Goal: Check status: Check status

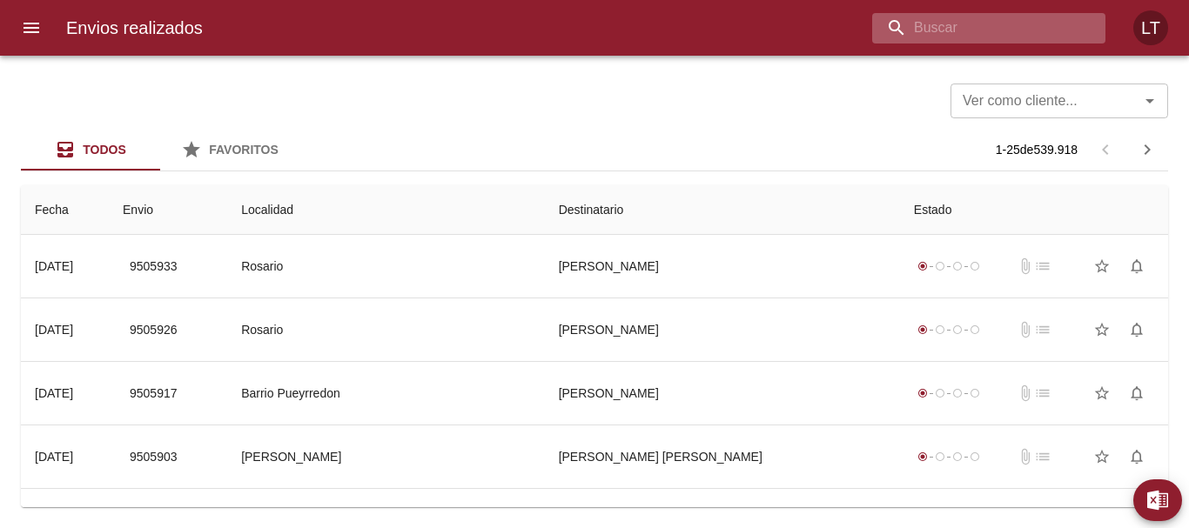
click at [1018, 39] on input "buscar" at bounding box center [974, 28] width 204 height 30
paste input "9497807"
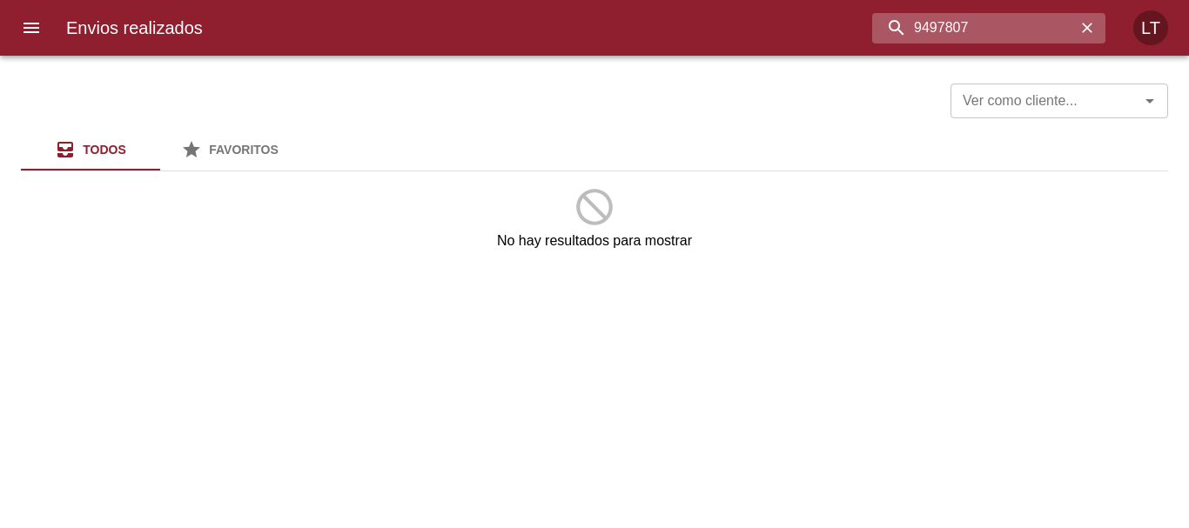
click at [899, 29] on input "9497807" at bounding box center [974, 28] width 204 height 30
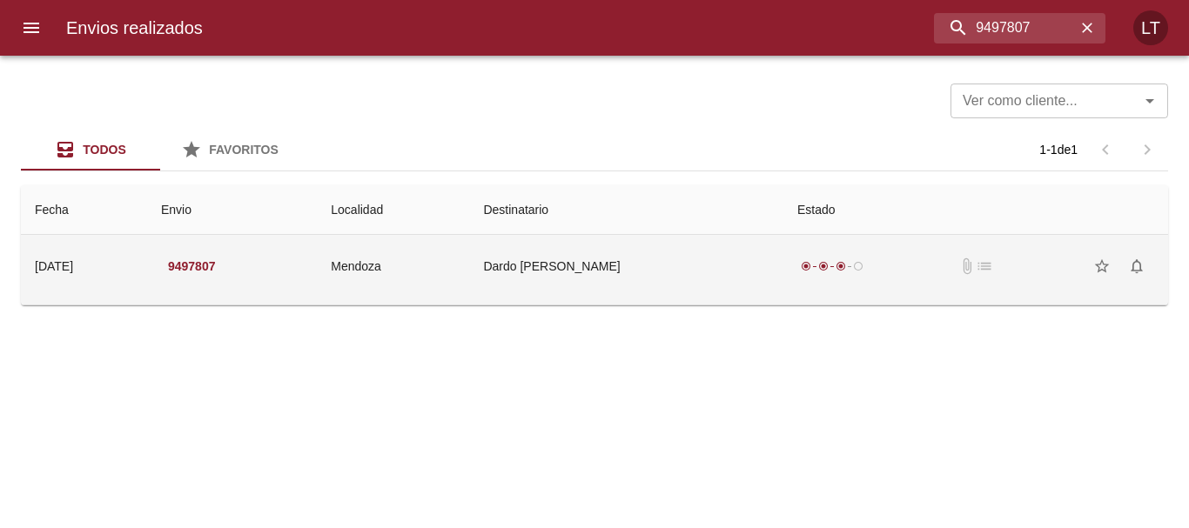
click at [678, 281] on td "Dardo [PERSON_NAME]" at bounding box center [625, 266] width 313 height 63
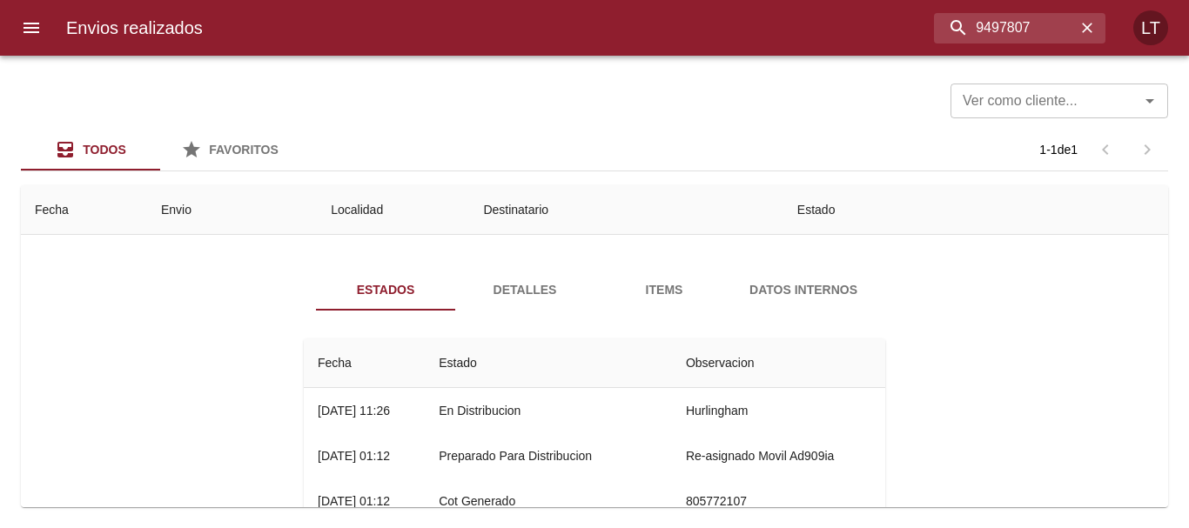
scroll to position [87, 0]
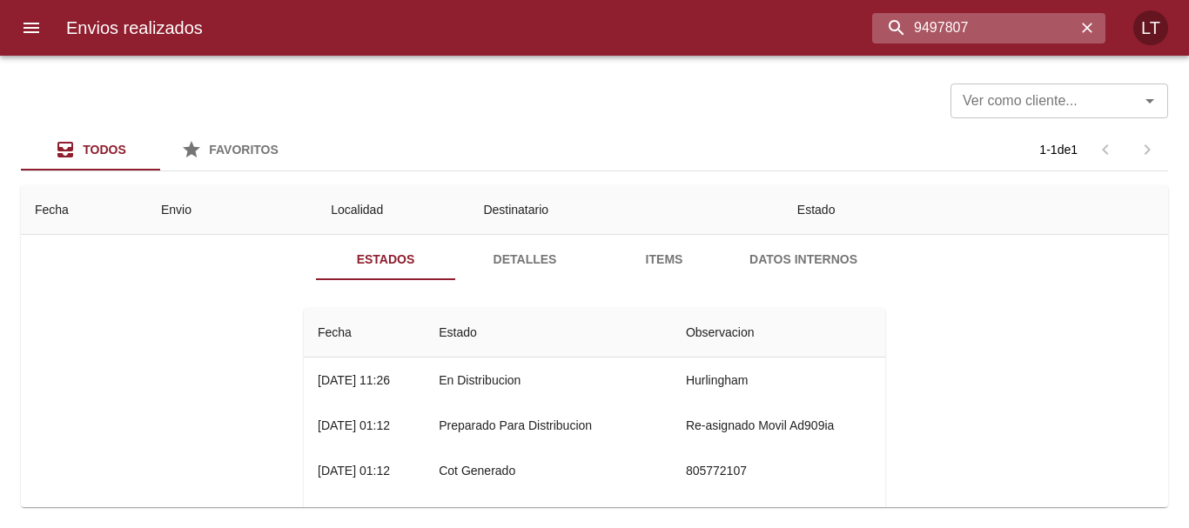
click at [995, 19] on input "9497807" at bounding box center [974, 28] width 204 height 30
paste input "9491644"
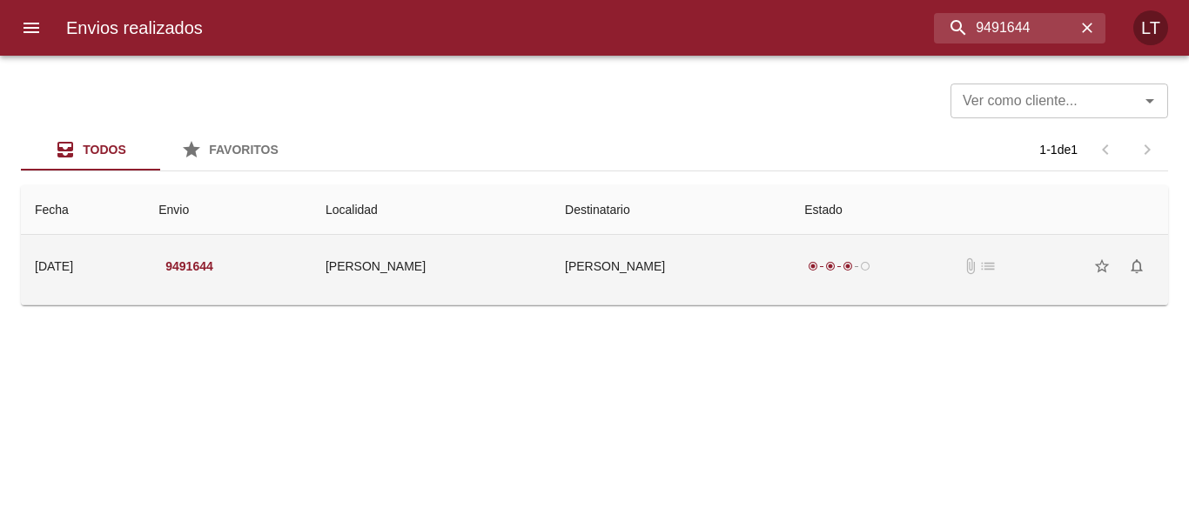
click at [604, 274] on td "[PERSON_NAME]" at bounding box center [670, 266] width 239 height 63
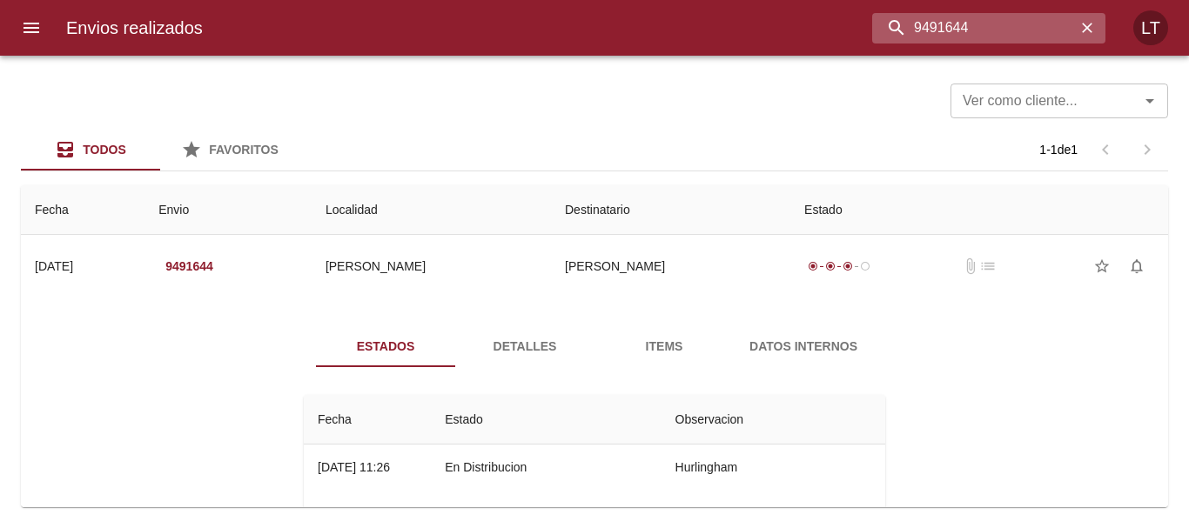
click at [983, 43] on input "9491644" at bounding box center [974, 28] width 204 height 30
paste input "505893"
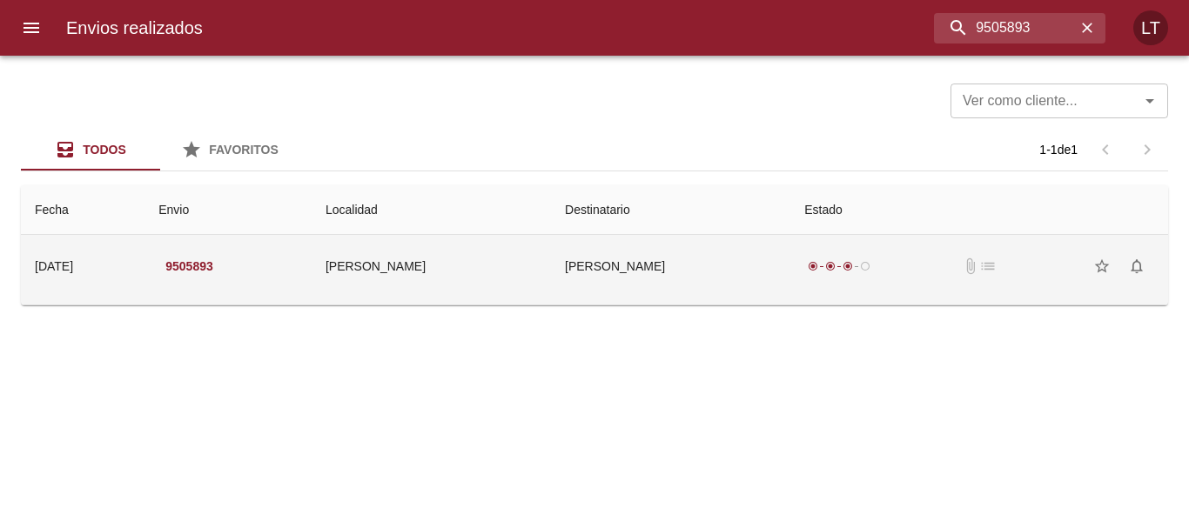
click at [676, 280] on td "[PERSON_NAME]" at bounding box center [670, 266] width 239 height 63
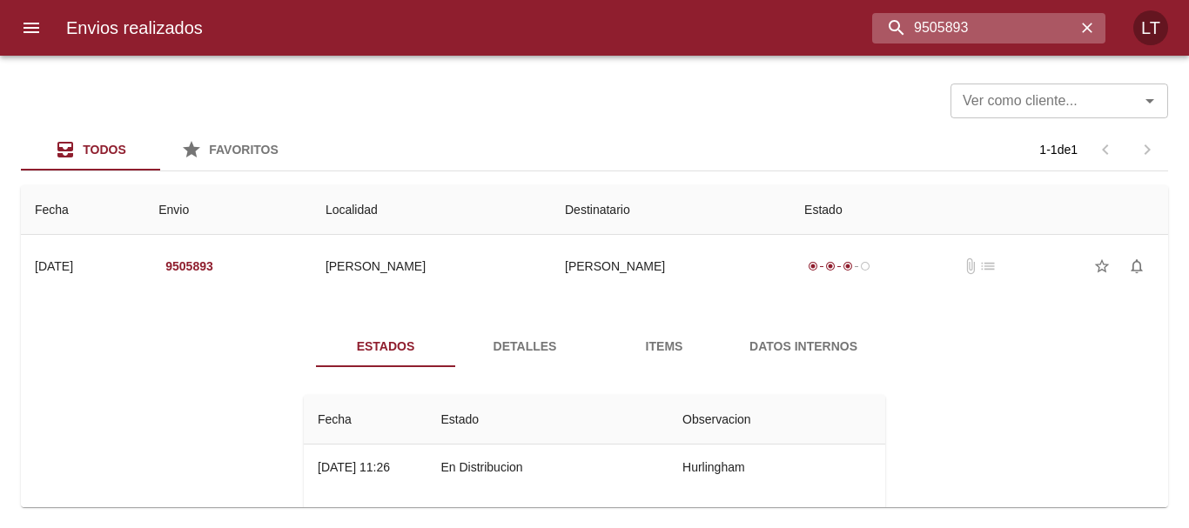
click at [1042, 30] on input "9505893" at bounding box center [974, 28] width 204 height 30
paste input "89"
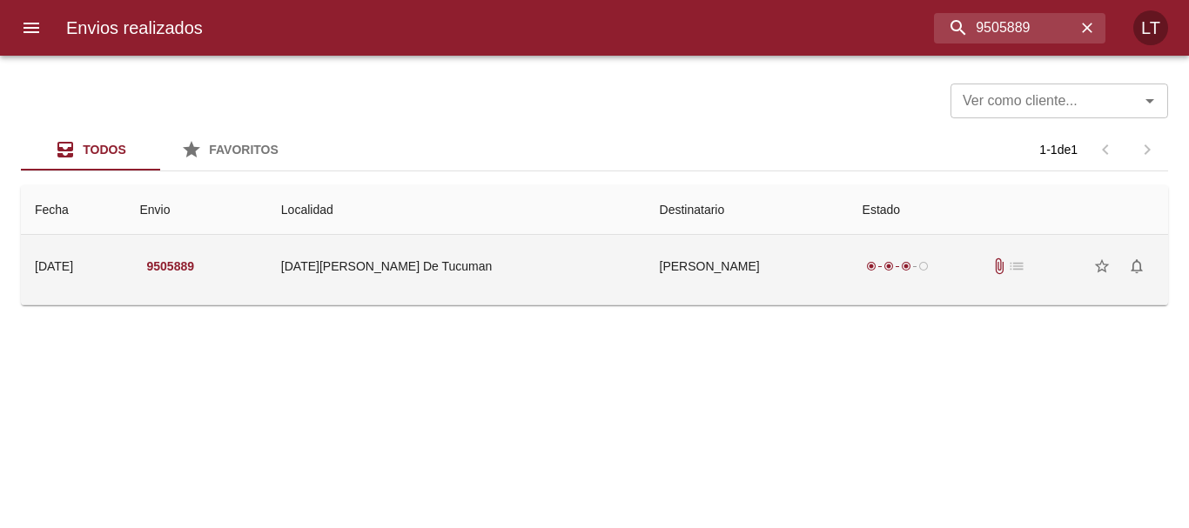
click at [785, 281] on td "[PERSON_NAME]" at bounding box center [747, 266] width 203 height 63
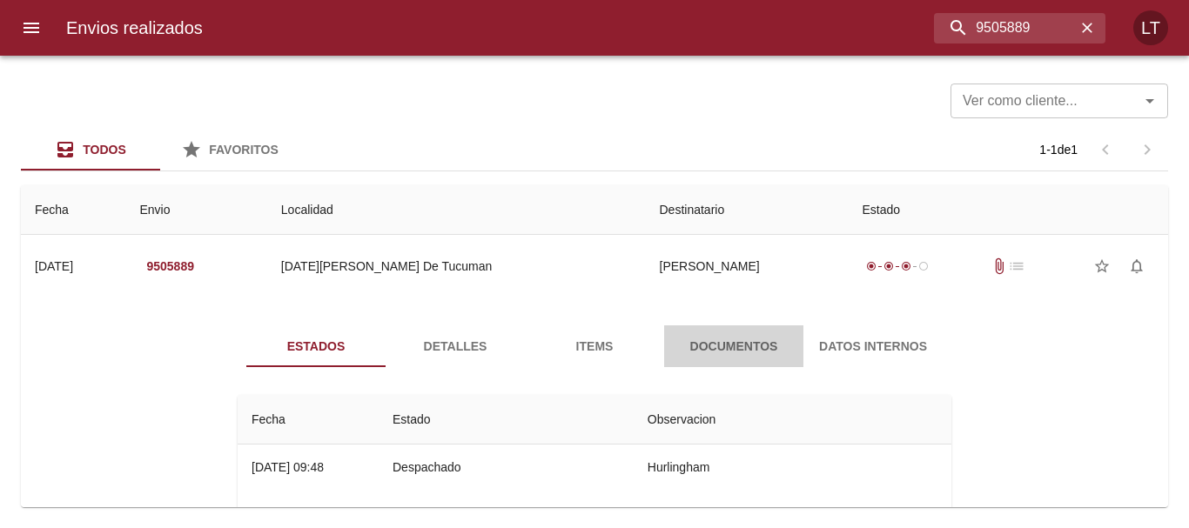
click at [730, 344] on span "Documentos" at bounding box center [734, 347] width 118 height 22
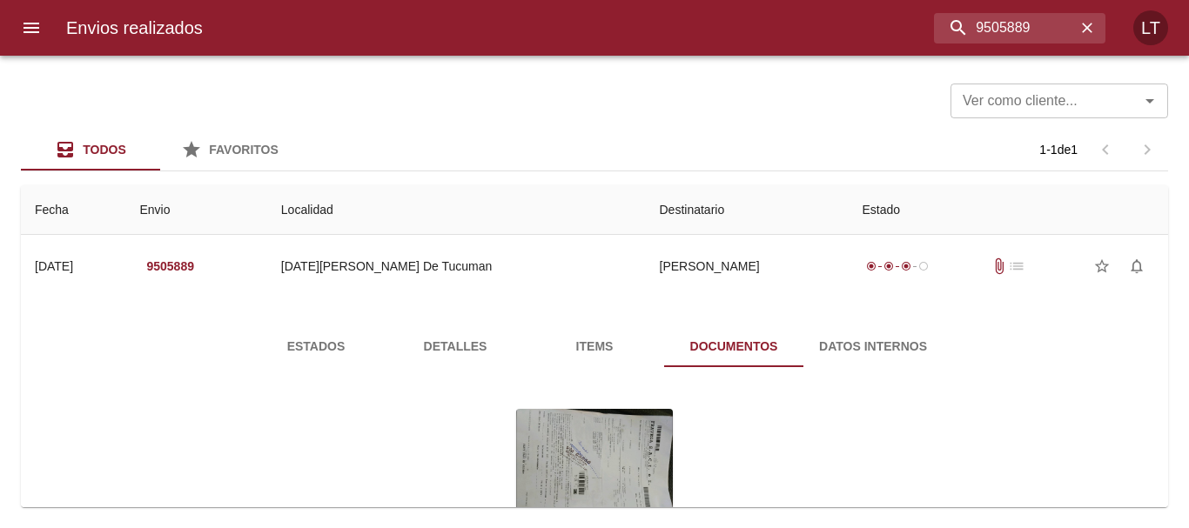
scroll to position [169, 0]
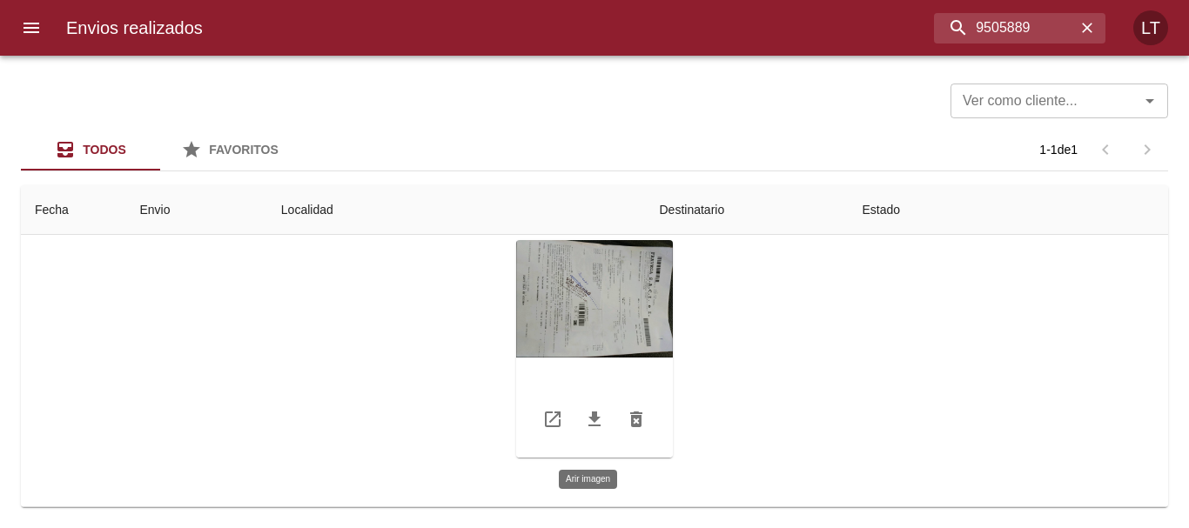
click at [606, 287] on div "Tabla de envíos del cliente" at bounding box center [594, 349] width 157 height 218
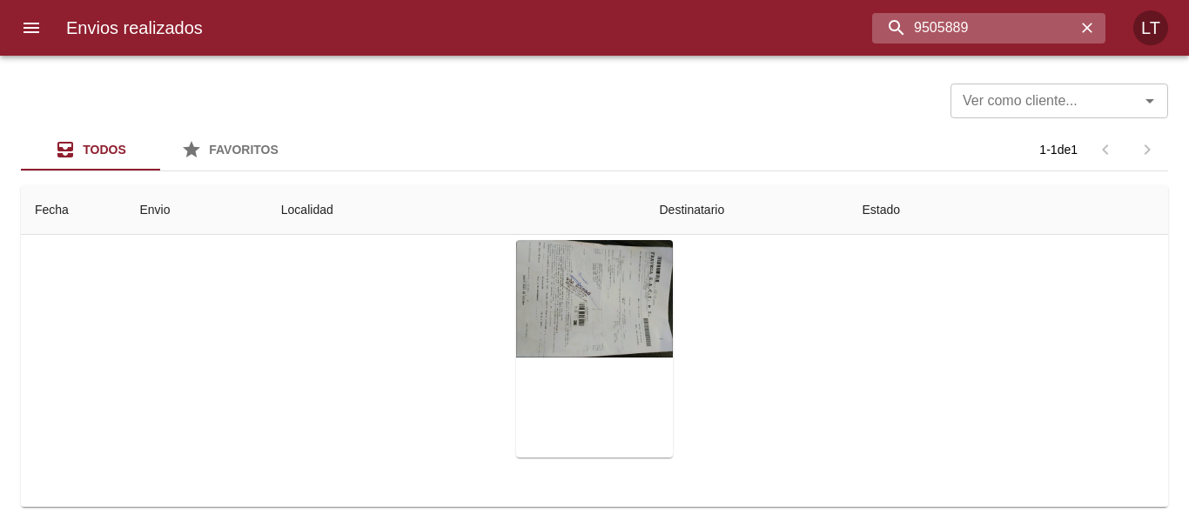
click at [977, 37] on input "9505889" at bounding box center [974, 28] width 204 height 30
paste input "61"
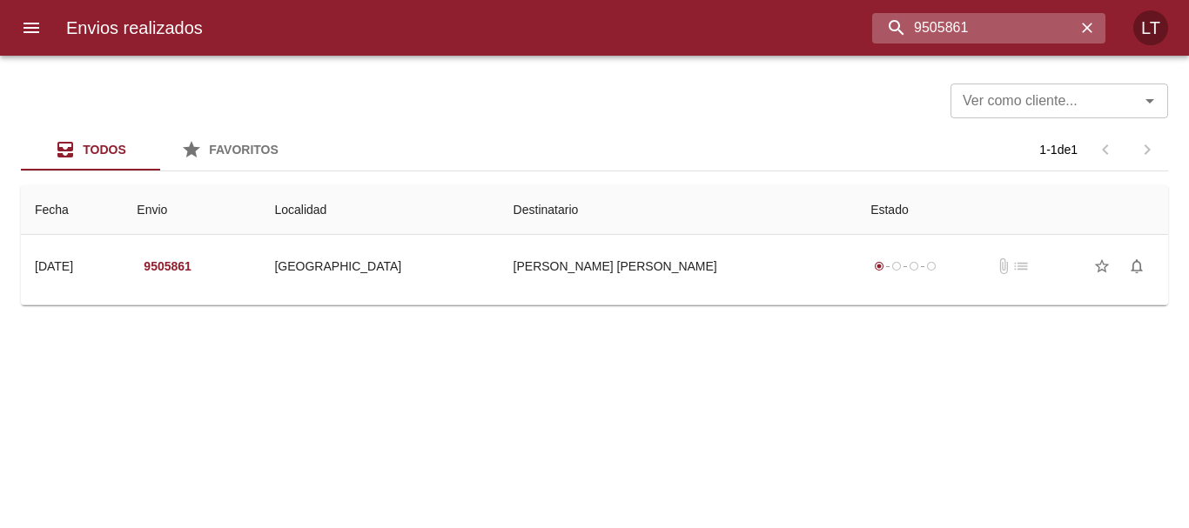
scroll to position [0, 0]
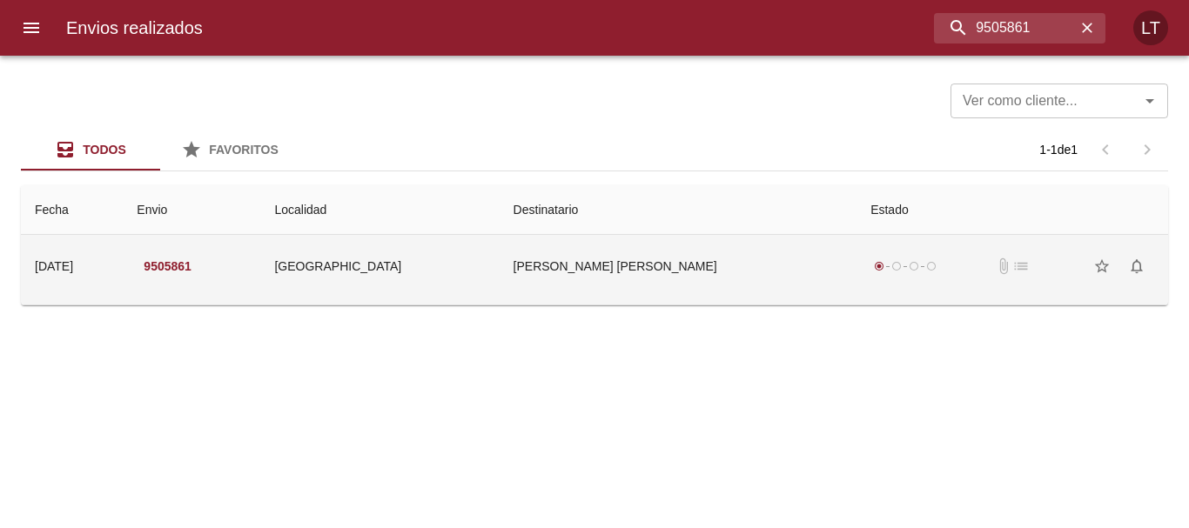
click at [414, 259] on td "[GEOGRAPHIC_DATA]" at bounding box center [379, 266] width 238 height 63
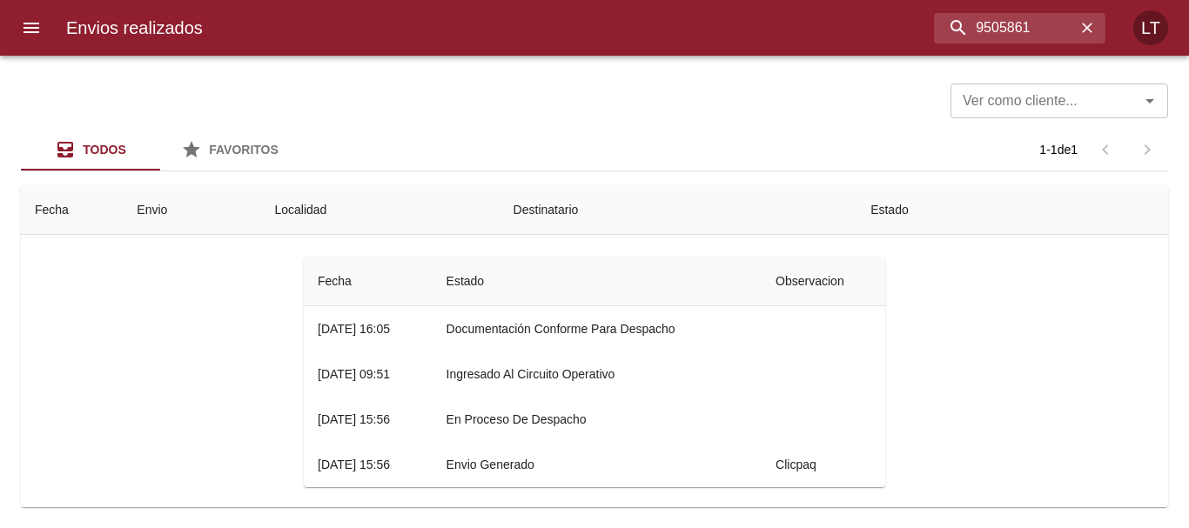
scroll to position [154, 0]
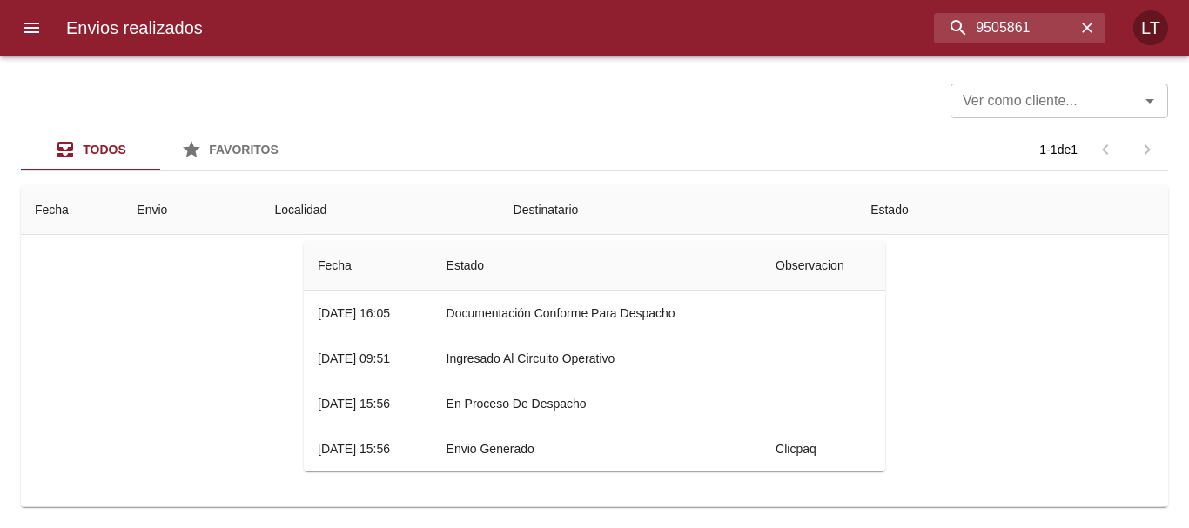
click at [502, 446] on td "Envio Generado" at bounding box center [598, 449] width 330 height 45
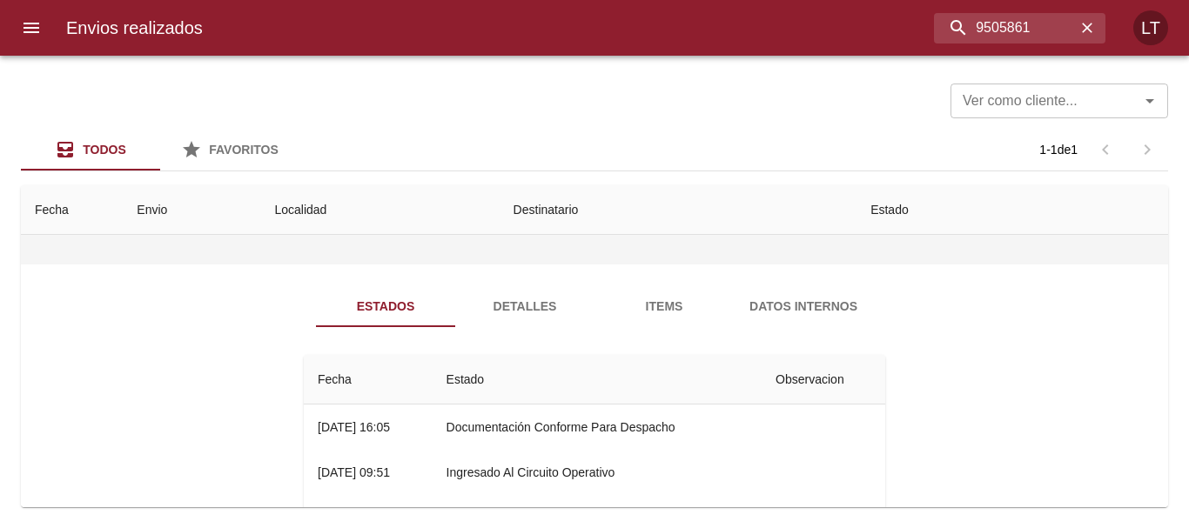
scroll to position [0, 0]
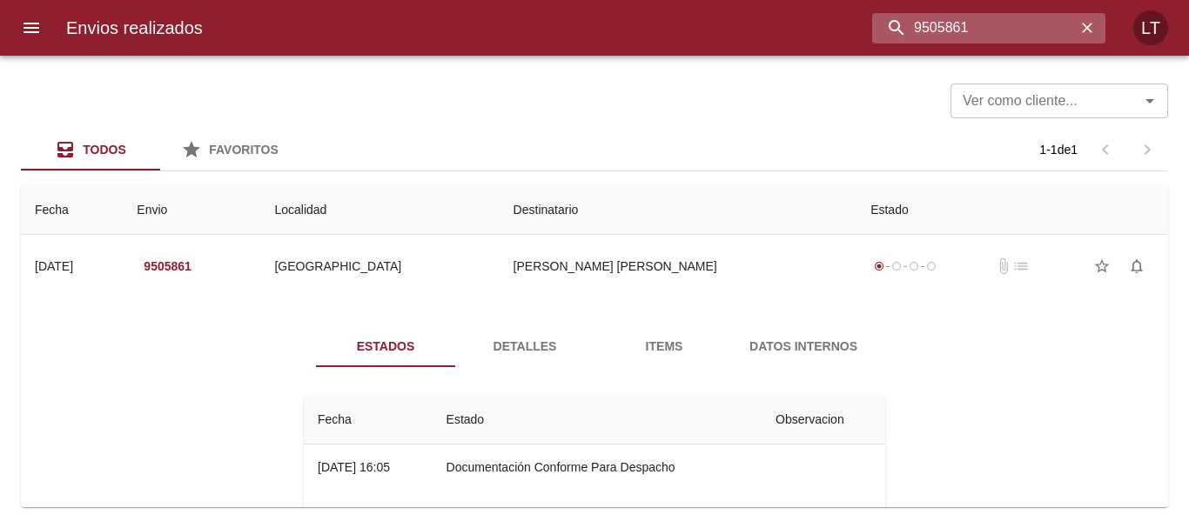
click at [988, 26] on input "9505861" at bounding box center [974, 28] width 204 height 30
paste input "9505903"
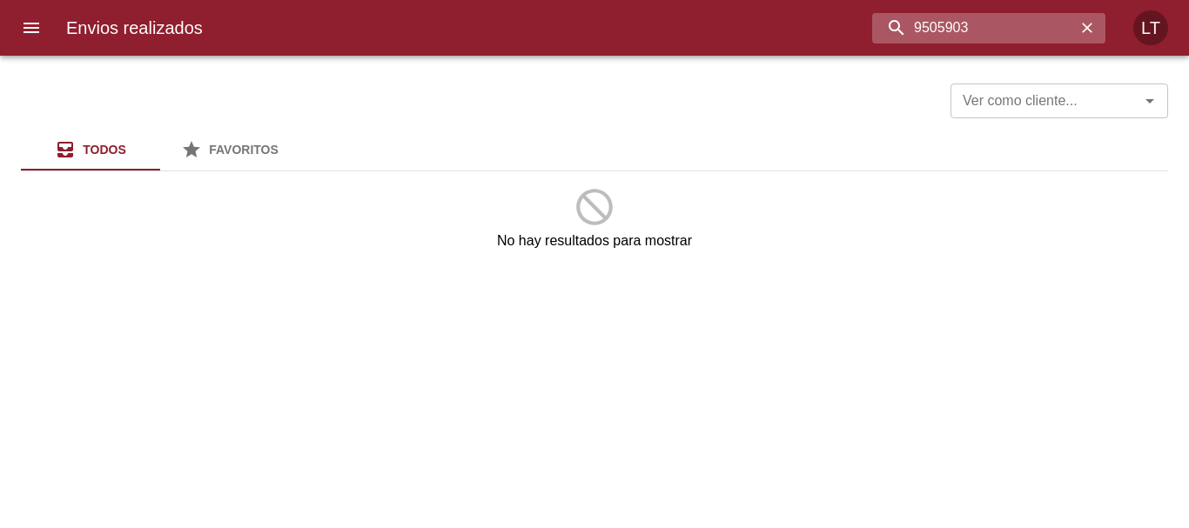
click at [902, 29] on input "9505903" at bounding box center [974, 28] width 204 height 30
type input "9505903"
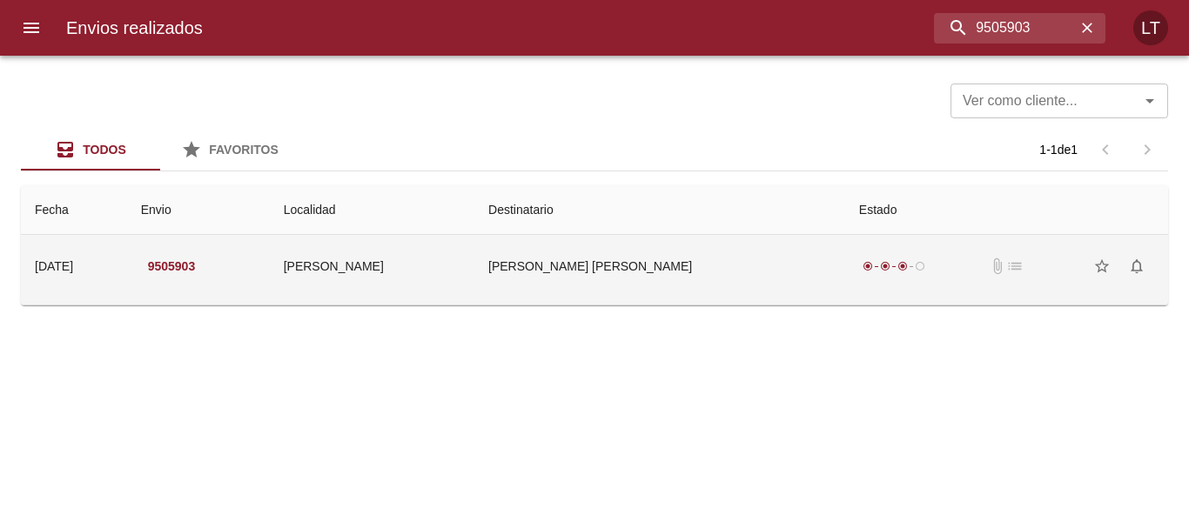
click at [756, 270] on td "[PERSON_NAME] [PERSON_NAME]" at bounding box center [659, 266] width 371 height 63
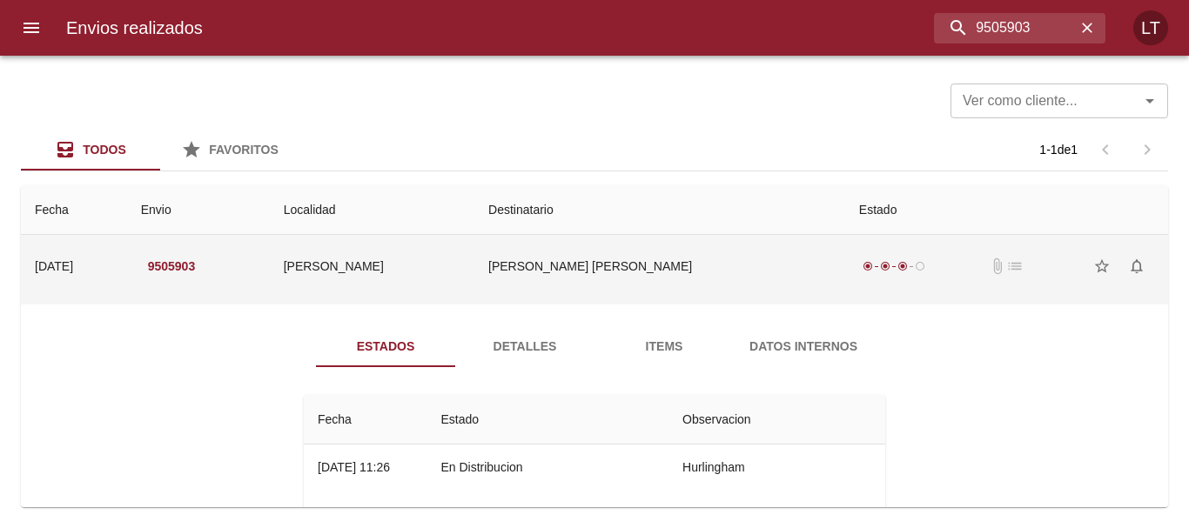
click at [767, 272] on td "[PERSON_NAME] [PERSON_NAME]" at bounding box center [659, 266] width 371 height 63
